Goal: Transaction & Acquisition: Purchase product/service

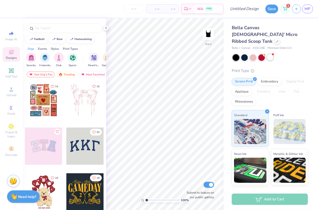
click at [272, 54] on div at bounding box center [270, 57] width 7 height 7
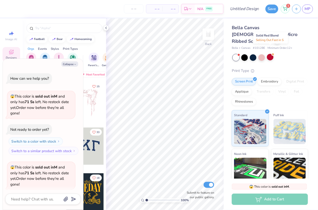
scroll to position [38, 0]
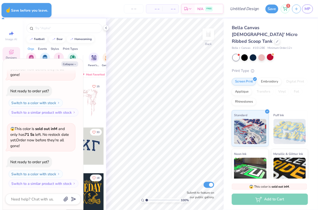
type textarea "x"
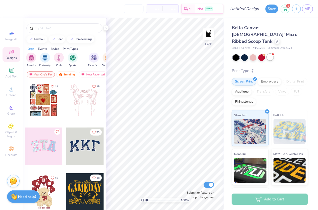
click at [268, 54] on div at bounding box center [270, 57] width 7 height 7
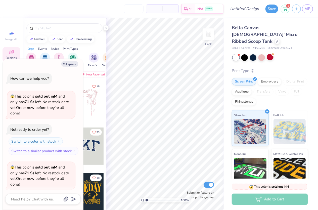
scroll to position [38, 0]
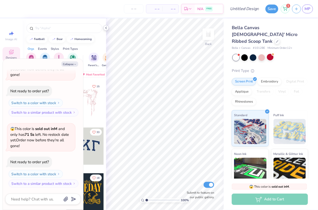
click at [105, 29] on icon at bounding box center [106, 28] width 4 height 4
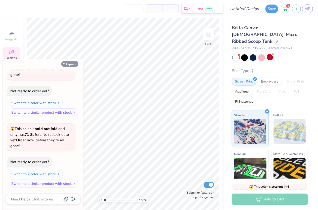
click at [73, 63] on button "Collapse" at bounding box center [69, 63] width 17 height 5
type textarea "x"
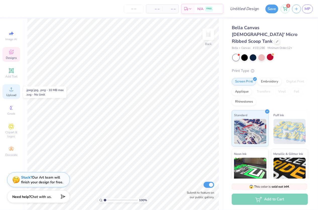
click at [10, 93] on span "Upload" at bounding box center [11, 95] width 10 height 4
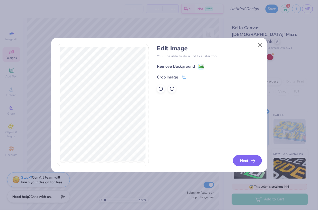
click at [246, 161] on button "Next" at bounding box center [247, 160] width 29 height 11
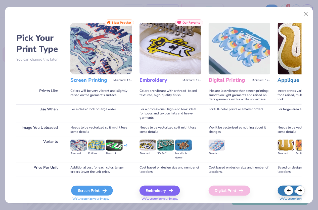
click at [103, 189] on icon at bounding box center [104, 190] width 6 height 6
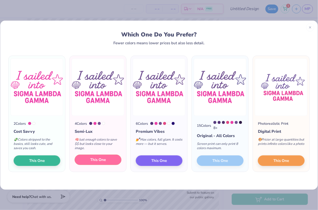
click at [112, 161] on button "This One" at bounding box center [98, 160] width 47 height 11
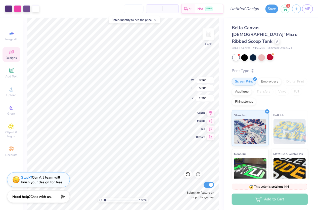
type input "6.09"
type input "3.74"
type input "2.00"
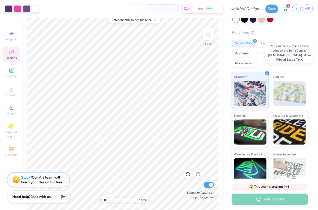
scroll to position [0, 0]
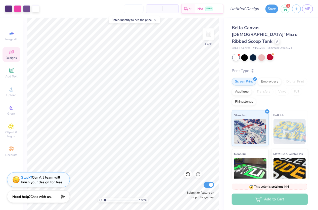
click at [159, 10] on span "– –" at bounding box center [154, 8] width 10 height 5
click at [136, 7] on input "number" at bounding box center [134, 8] width 20 height 9
type input "13"
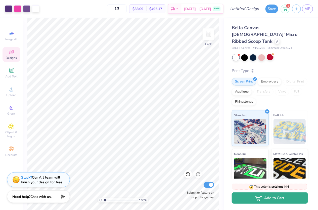
click at [275, 199] on button "Add to Cart" at bounding box center [270, 197] width 76 height 11
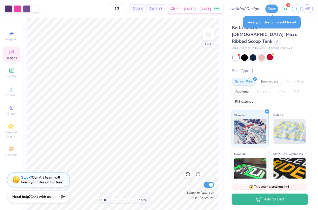
click at [286, 7] on icon at bounding box center [285, 8] width 5 height 4
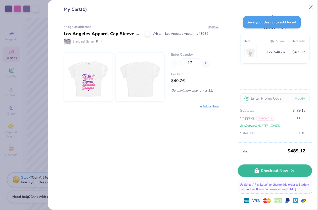
click at [213, 29] on div "design 3:3tidetobe" at bounding box center [141, 27] width 155 height 5
click at [214, 27] on button "Remove" at bounding box center [213, 27] width 11 height 5
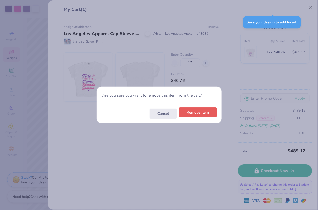
click at [195, 112] on button "Remove Item" at bounding box center [198, 112] width 38 height 10
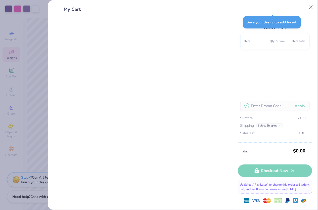
click at [28, 108] on div "My Cart Cart Summary Item Qty. & Price Item Total Apply Subtotal $0.00 Shipping…" at bounding box center [159, 105] width 318 height 210
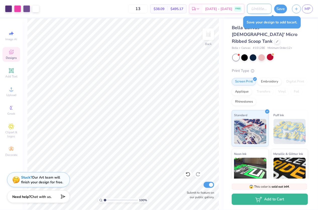
click at [247, 10] on input "Design Title" at bounding box center [259, 9] width 25 height 10
type input "tank"
click at [283, 19] on div "Save your design to add to cart ." at bounding box center [272, 22] width 58 height 12
click at [281, 10] on button "Save" at bounding box center [280, 8] width 13 height 9
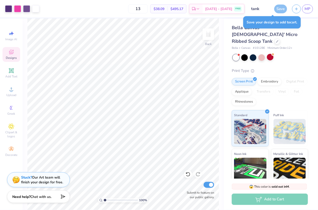
click at [256, 195] on div "Add to Cart" at bounding box center [270, 198] width 76 height 11
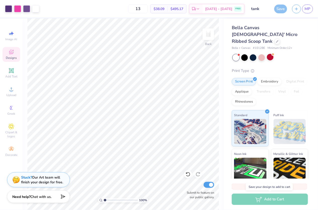
click at [258, 196] on div "Add to Cart" at bounding box center [270, 198] width 76 height 11
click at [268, 201] on div "Add to Cart" at bounding box center [270, 198] width 76 height 11
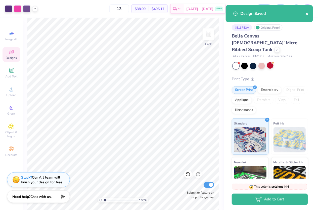
click at [308, 13] on icon "close" at bounding box center [306, 14] width 3 height 3
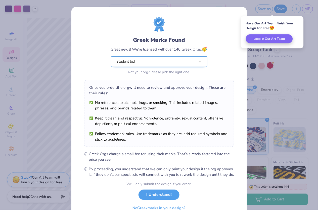
click at [186, 56] on div "Student led" at bounding box center [159, 61] width 96 height 11
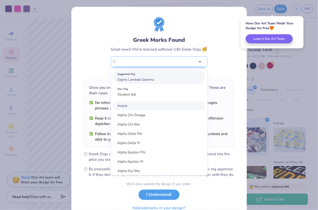
click at [182, 77] on div "Suggested Org Sigma Lambda Gamma" at bounding box center [159, 77] width 92 height 14
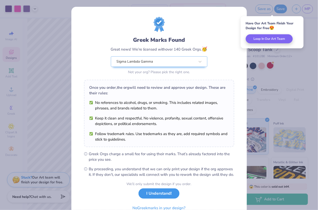
click at [161, 198] on button "I Understand!" at bounding box center [158, 193] width 41 height 10
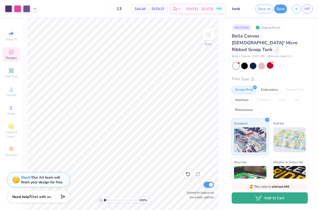
click at [263, 197] on button "Add to Cart" at bounding box center [270, 197] width 76 height 11
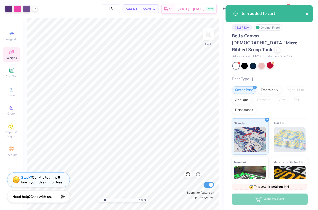
click at [307, 15] on icon "close" at bounding box center [307, 14] width 4 height 4
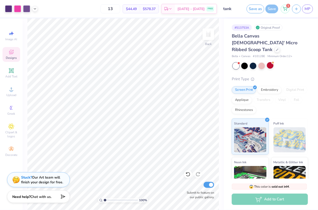
click at [286, 12] on div "Item added to cart" at bounding box center [269, 15] width 89 height 23
click at [286, 11] on div "1" at bounding box center [285, 8] width 9 height 9
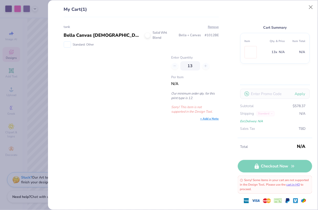
click at [177, 66] on div "13" at bounding box center [194, 65] width 47 height 9
click at [175, 66] on div "13" at bounding box center [194, 65] width 47 height 9
click at [173, 64] on div "13" at bounding box center [194, 65] width 47 height 9
click at [135, 86] on div at bounding box center [114, 84] width 101 height 59
click at [304, 8] on div "Cart Summary Item Qty. & Price Item Total 13 x N/A N/A Apply Subtotal $578.37 S…" at bounding box center [275, 72] width 74 height 132
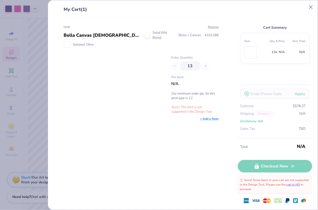
click at [305, 8] on div "Cart Summary Item Qty. & Price Item Total 13 x N/A N/A Apply Subtotal $578.37 S…" at bounding box center [275, 72] width 74 height 132
click at [307, 8] on button "Close" at bounding box center [311, 8] width 10 height 10
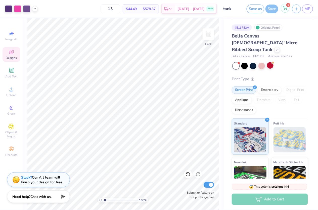
click at [287, 7] on icon at bounding box center [285, 7] width 4 height 3
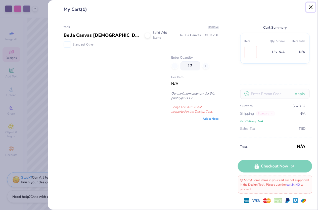
click at [308, 6] on button "Close" at bounding box center [311, 8] width 10 height 10
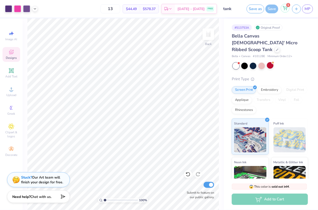
click at [286, 9] on icon at bounding box center [285, 7] width 4 height 3
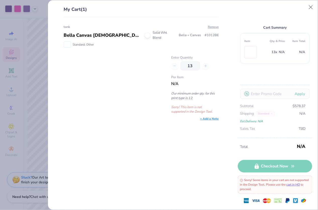
click at [277, 159] on div "Total N/A Checkout Now Sorry! Some items in your cart are not supported in the …" at bounding box center [275, 174] width 74 height 72
click at [313, 7] on button "Close" at bounding box center [311, 8] width 10 height 10
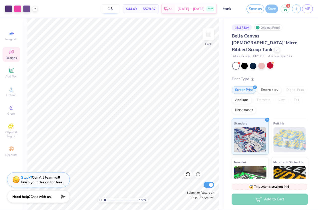
click at [115, 7] on input "13" at bounding box center [110, 8] width 20 height 9
click at [120, 7] on input "13" at bounding box center [110, 8] width 20 height 9
type input "12"
click at [260, 198] on div "Add to Cart" at bounding box center [270, 198] width 76 height 11
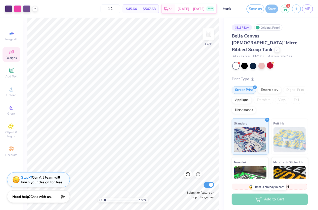
click at [291, 2] on div "Save as Save 1 MP" at bounding box center [281, 9] width 71 height 18
click at [284, 203] on div "Add to Cart" at bounding box center [270, 198] width 76 height 11
click at [36, 8] on icon at bounding box center [35, 8] width 4 height 4
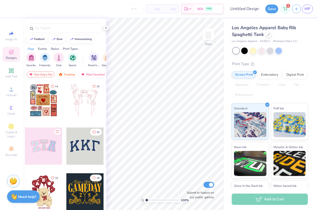
scroll to position [28, 0]
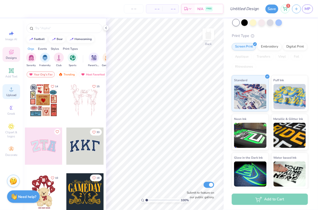
click at [16, 90] on div "Upload" at bounding box center [12, 91] width 18 height 15
click at [10, 94] on span "Upload" at bounding box center [11, 95] width 10 height 4
click at [7, 92] on div "Upload" at bounding box center [12, 91] width 18 height 15
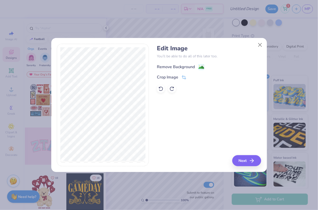
click at [199, 69] on image at bounding box center [201, 68] width 6 height 6
click at [244, 162] on div "Edit Image You’ll be able to do all of this later too. Remove Background Crop I…" at bounding box center [209, 105] width 104 height 123
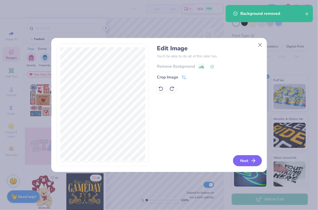
click at [244, 160] on button "Next" at bounding box center [247, 160] width 29 height 11
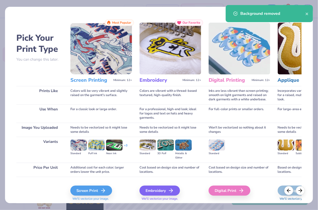
scroll to position [15, 0]
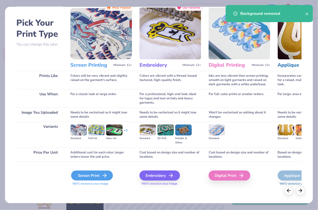
click at [98, 171] on div "Screen Print" at bounding box center [92, 175] width 42 height 10
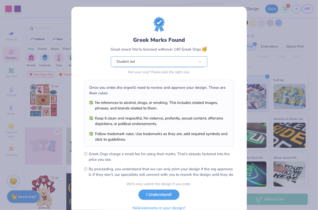
click at [137, 64] on div "Student led" at bounding box center [155, 62] width 79 height 10
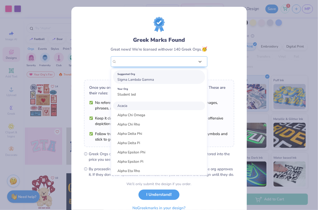
click at [142, 80] on span "Sigma Lambda Gamma" at bounding box center [136, 79] width 36 height 5
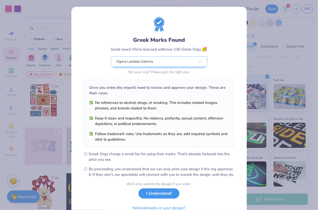
click at [159, 198] on button "I Understand!" at bounding box center [158, 193] width 41 height 10
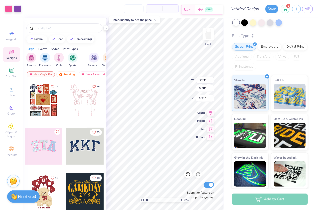
type input "5.81"
type input "3.63"
type input "3.65"
click at [201, 97] on div "100 % Back W 5.81 5.81 " H 3.63 3.63 " Y 3.65 3.65 " Center Middle Top Bottom S…" at bounding box center [165, 113] width 118 height 191
type input "6.70"
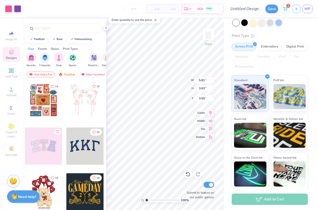
type input "4.18"
type input "3.09"
type input "7.76"
type input "4.85"
type input "3.08"
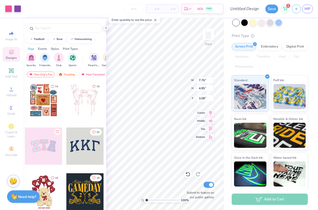
click at [178, 84] on div "100 % Back W 7.76 7.76 " H 4.85 4.85 " Y 3.08 3.08 " Center Middle Top Bottom S…" at bounding box center [165, 113] width 118 height 191
click at [106, 27] on icon at bounding box center [106, 28] width 4 height 4
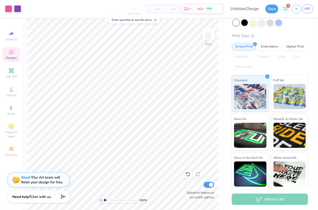
click at [140, 6] on input "number" at bounding box center [134, 8] width 20 height 9
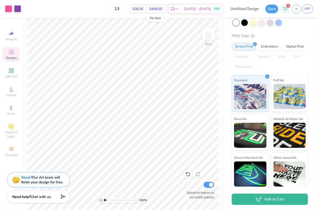
type input "13"
click at [239, 9] on input "Design Title" at bounding box center [250, 9] width 25 height 10
type input "tank2"
click at [229, 37] on div "Los Angeles Apparel Baby Rib Spaghetti Tank Los Angeles Apparel # 43011 Minimum…" at bounding box center [271, 89] width 94 height 198
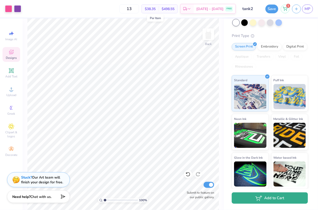
click at [259, 200] on icon "button" at bounding box center [258, 198] width 7 height 6
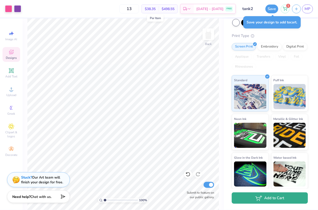
click at [266, 202] on button "Add to Cart" at bounding box center [270, 197] width 76 height 11
click at [261, 199] on icon "button" at bounding box center [258, 198] width 7 height 6
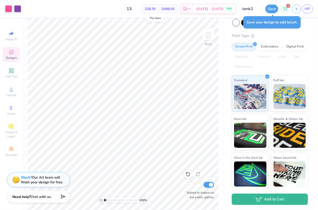
click at [281, 6] on div "1" at bounding box center [285, 9] width 9 height 9
click at [285, 9] on icon at bounding box center [285, 8] width 5 height 4
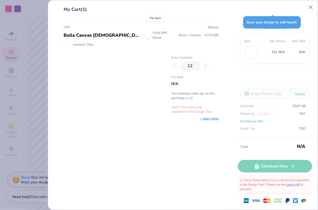
click at [214, 22] on div "tank Bella Canvas Ladies' Micro Ribbed Scoop Tank Solid Wht Blend Bella + Canva…" at bounding box center [139, 113] width 171 height 193
click at [214, 23] on div "tank Bella Canvas Ladies' Micro Ribbed Scoop Tank Solid Wht Blend Bella + Canva…" at bounding box center [139, 113] width 171 height 193
click at [214, 26] on button "Remove" at bounding box center [213, 27] width 11 height 5
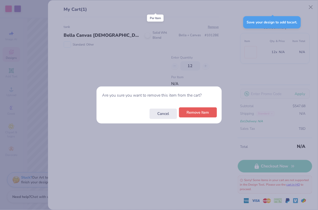
click at [206, 112] on button "Remove Item" at bounding box center [198, 112] width 38 height 10
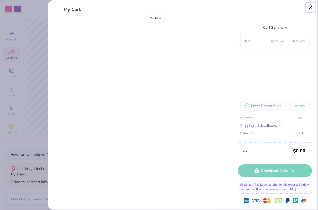
click at [310, 7] on button "Close" at bounding box center [311, 8] width 10 height 10
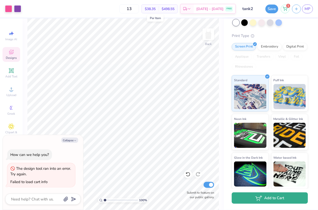
click at [240, 195] on button "Add to Cart" at bounding box center [270, 197] width 76 height 11
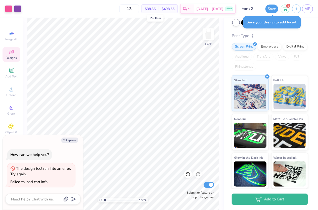
type textarea "x"
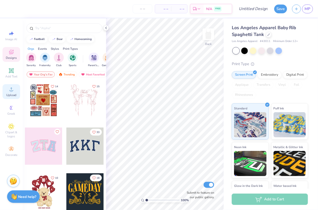
click at [11, 95] on span "Upload" at bounding box center [11, 95] width 10 height 4
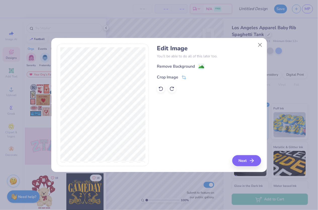
click at [197, 60] on div "Edit Image You’ll be able to do all of this later too. Remove Background Crop I…" at bounding box center [209, 69] width 104 height 48
click at [199, 64] on g at bounding box center [201, 67] width 6 height 6
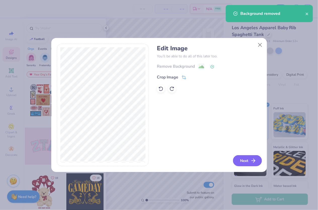
click at [253, 159] on icon "button" at bounding box center [253, 161] width 6 height 6
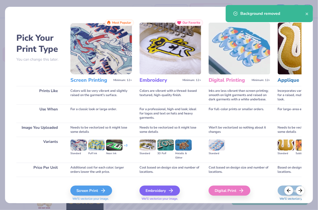
scroll to position [15, 0]
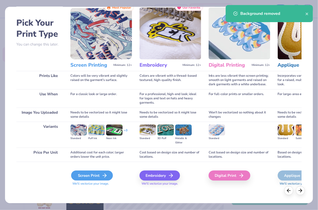
click at [96, 173] on div "Screen Print" at bounding box center [92, 175] width 42 height 10
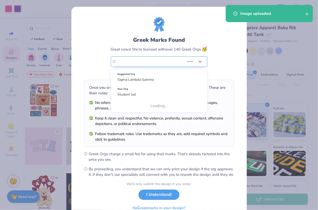
click at [170, 63] on div "Student led" at bounding box center [150, 62] width 69 height 10
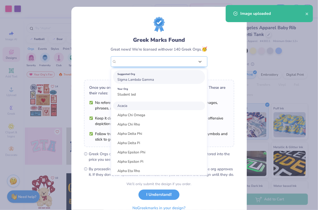
click at [167, 75] on div "Suggested Org" at bounding box center [159, 74] width 83 height 6
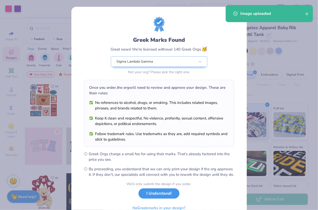
click at [154, 198] on button "I Understand!" at bounding box center [158, 193] width 41 height 10
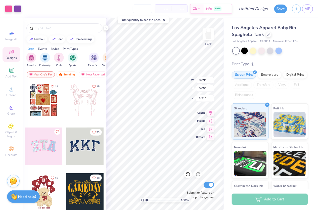
type input "8.09"
type input "5.05"
type input "3.61"
click at [167, 9] on span "– –" at bounding box center [163, 8] width 10 height 5
click at [143, 7] on input "number" at bounding box center [143, 8] width 20 height 9
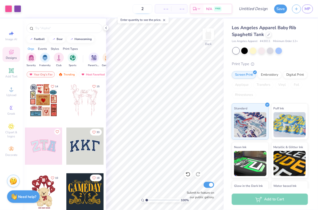
click at [143, 7] on input "2" at bounding box center [143, 8] width 20 height 9
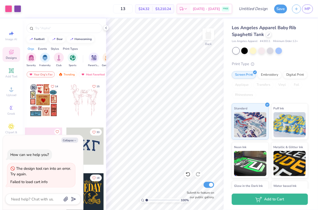
type input "13"
click at [257, 3] on div "Design Title" at bounding box center [253, 9] width 37 height 18
click at [256, 6] on input "Design Title" at bounding box center [259, 9] width 25 height 10
type input "t"
type textarea "x"
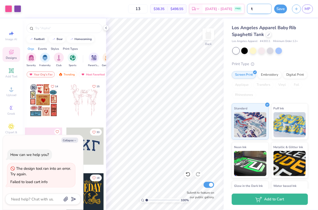
type input "ta"
type textarea "x"
type input "taj"
type textarea "x"
type input "tajo"
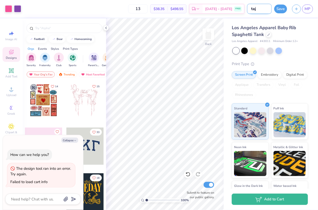
type textarea "x"
type input "taj"
type textarea "x"
type input "ta"
type textarea "x"
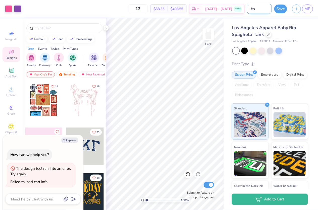
type input "tak"
type textarea "x"
type input "tak1"
type textarea "x"
type input "tak"
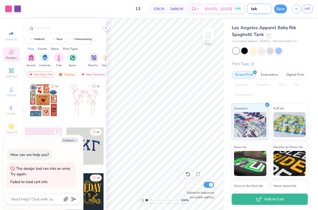
type textarea "x"
type input "tak1"
type textarea "x"
type input "tak1"
click at [280, 6] on button "Save" at bounding box center [280, 8] width 13 height 9
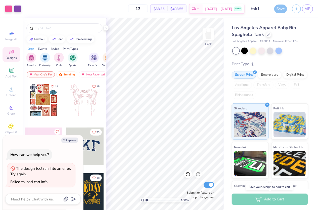
click at [252, 197] on div "Add to Cart" at bounding box center [270, 198] width 76 height 11
click at [265, 207] on div "Add to Cart" at bounding box center [271, 198] width 94 height 21
click at [282, 11] on div "Save" at bounding box center [280, 9] width 13 height 9
click at [264, 202] on div "Add to Cart" at bounding box center [270, 198] width 76 height 11
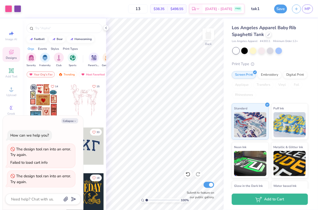
click at [61, 166] on div "The design tool ran into an error. Try again. Failed to load cart info" at bounding box center [41, 156] width 68 height 24
click at [61, 182] on div "The design tool ran into an error. Try again." at bounding box center [41, 178] width 62 height 11
click at [61, 175] on div "The design tool ran into an error. Try again." at bounding box center [40, 178] width 61 height 11
click at [71, 120] on button "Collapse" at bounding box center [69, 120] width 17 height 5
type textarea "x"
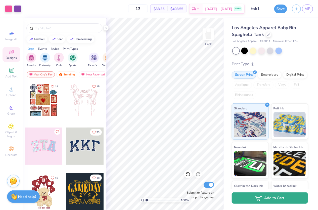
click at [254, 196] on button "Add to Cart" at bounding box center [270, 197] width 76 height 11
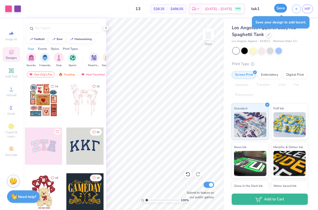
click at [280, 8] on button "Save" at bounding box center [280, 8] width 13 height 9
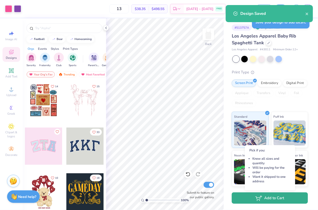
click at [258, 201] on button "Add to Cart" at bounding box center [270, 197] width 76 height 11
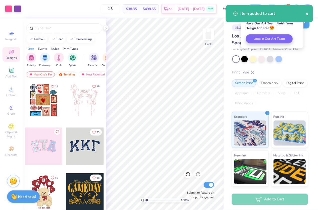
click at [307, 11] on button "close" at bounding box center [307, 14] width 4 height 6
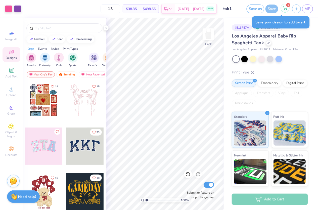
click at [286, 8] on icon at bounding box center [285, 8] width 5 height 4
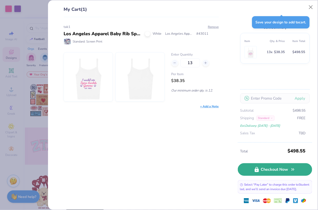
click at [252, 163] on link "Checkout Now" at bounding box center [275, 169] width 74 height 13
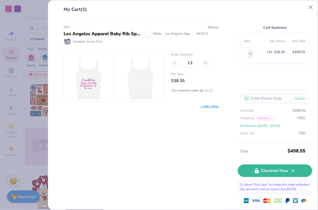
click at [51, 146] on div "My Cart (1) tak1 Los Angeles Apparel Baby Rib Spaghetti Tank White Los Angeles …" at bounding box center [183, 104] width 270 height 209
click at [41, 144] on div "My Cart (1) tak1 Los Angeles Apparel Baby Rib Spaghetti Tank White Los Angeles …" at bounding box center [159, 105] width 318 height 210
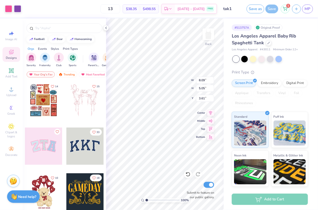
type input "3.60"
type input "7.45"
type input "4.65"
type input "3.12"
click at [108, 27] on div at bounding box center [106, 28] width 6 height 6
